Goal: Information Seeking & Learning: Learn about a topic

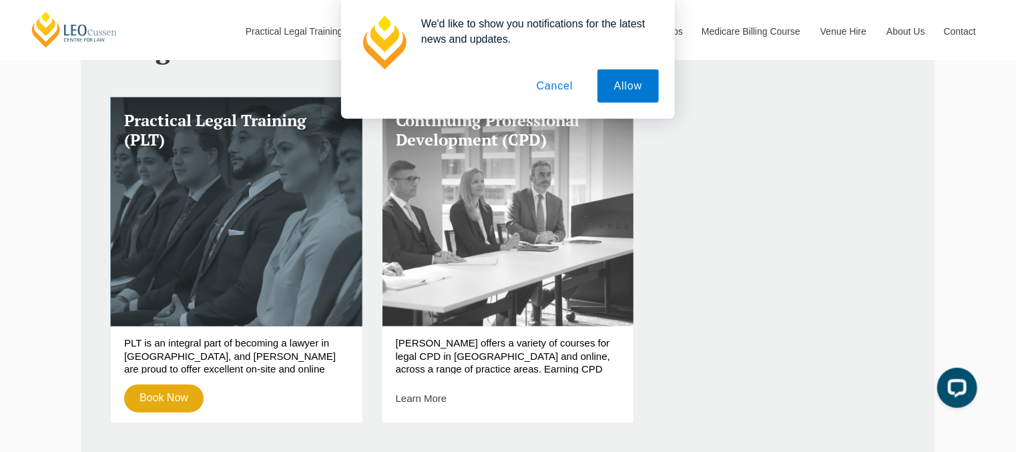
scroll to position [513, 0]
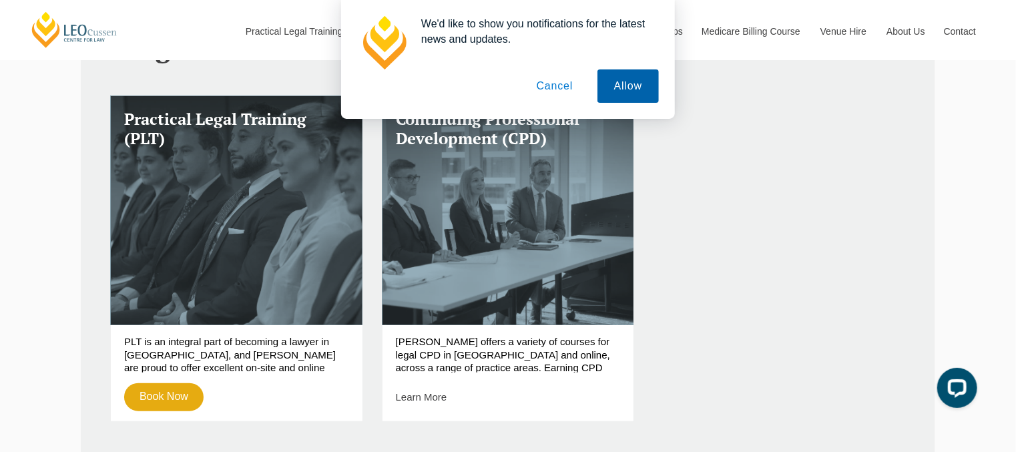
click at [618, 95] on button "Allow" at bounding box center [628, 85] width 61 height 33
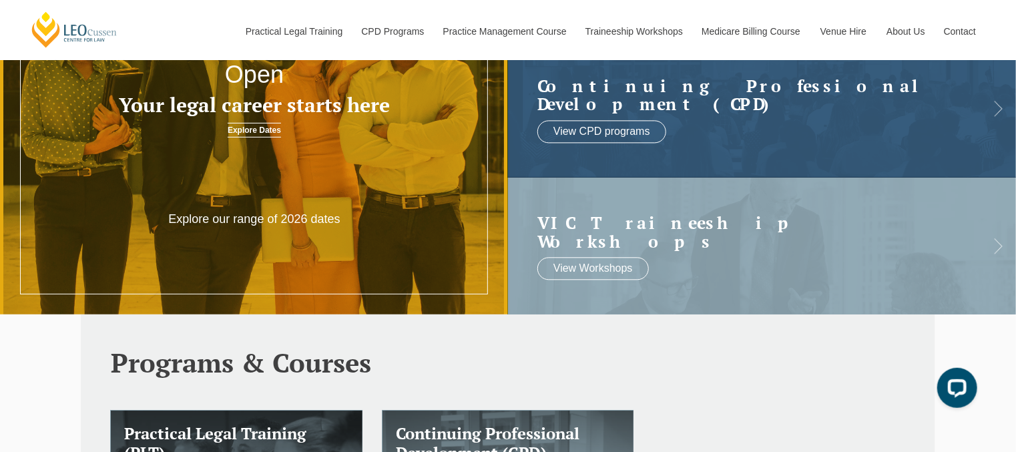
scroll to position [29, 0]
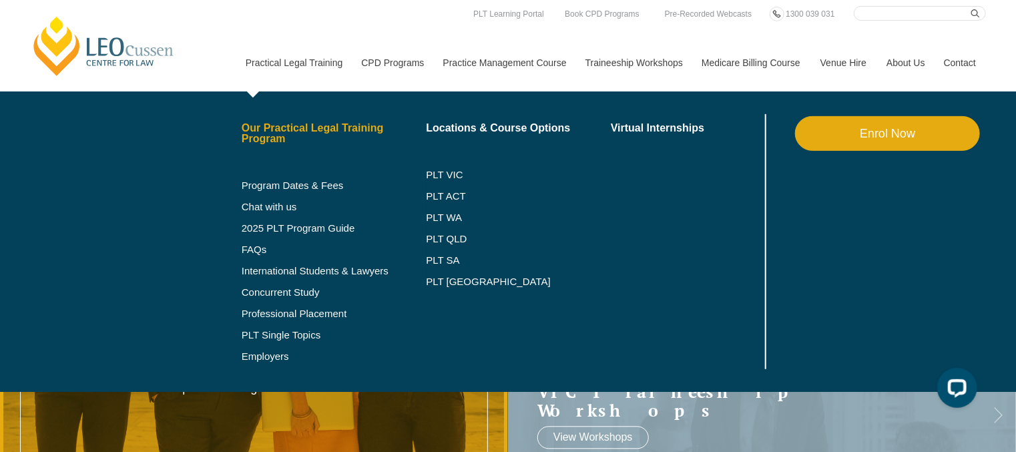
click at [293, 132] on link "Our Practical Legal Training Program" at bounding box center [334, 133] width 185 height 21
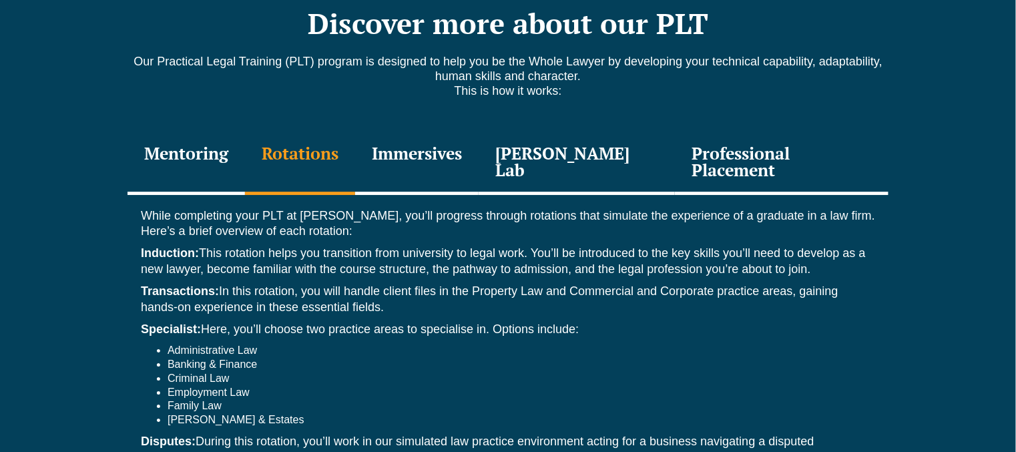
click at [421, 132] on div "Immersives" at bounding box center [417, 163] width 124 height 63
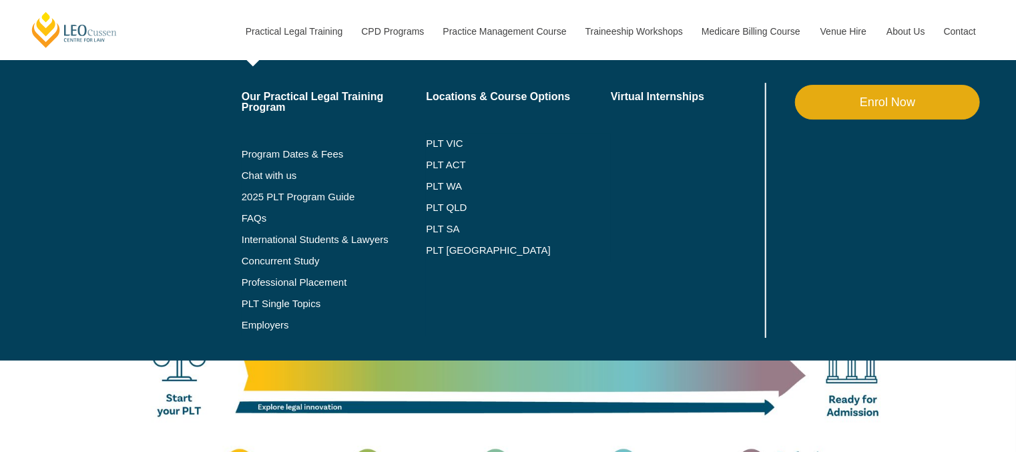
scroll to position [2405, 0]
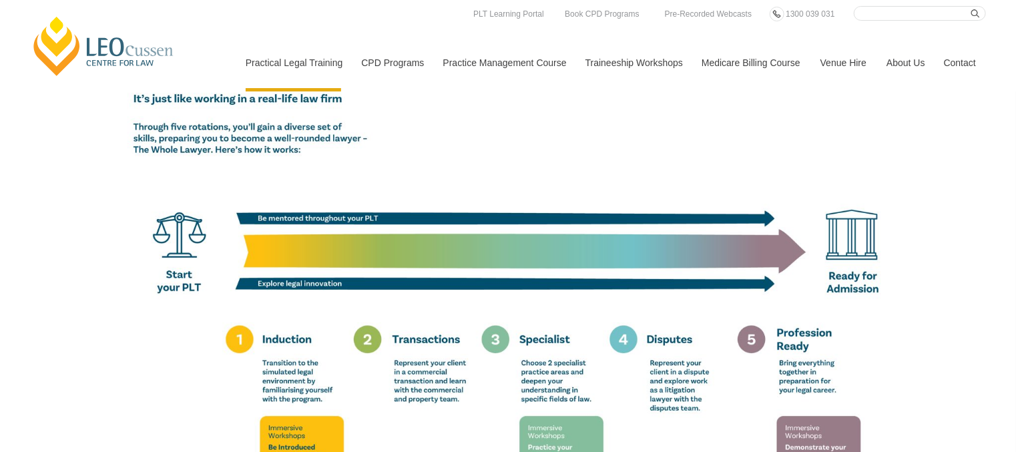
click at [120, 49] on link "[PERSON_NAME] Centre for Law" at bounding box center [104, 46] width 148 height 63
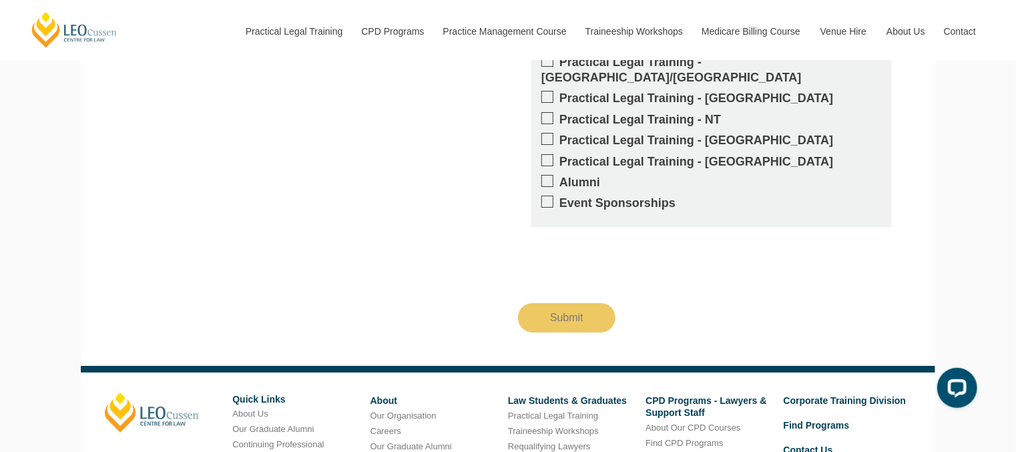
scroll to position [2570, 0]
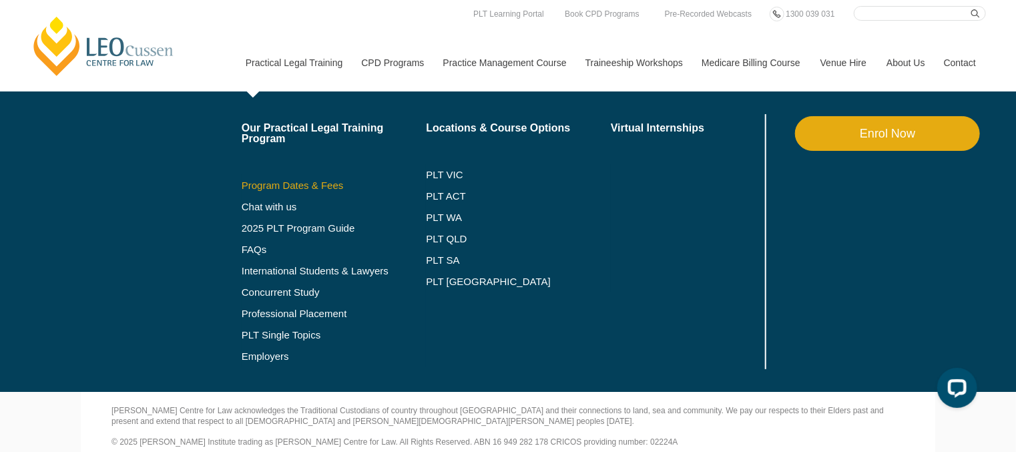
click at [308, 188] on link "Program Dates & Fees" at bounding box center [334, 185] width 185 height 11
